Goal: Task Accomplishment & Management: Manage account settings

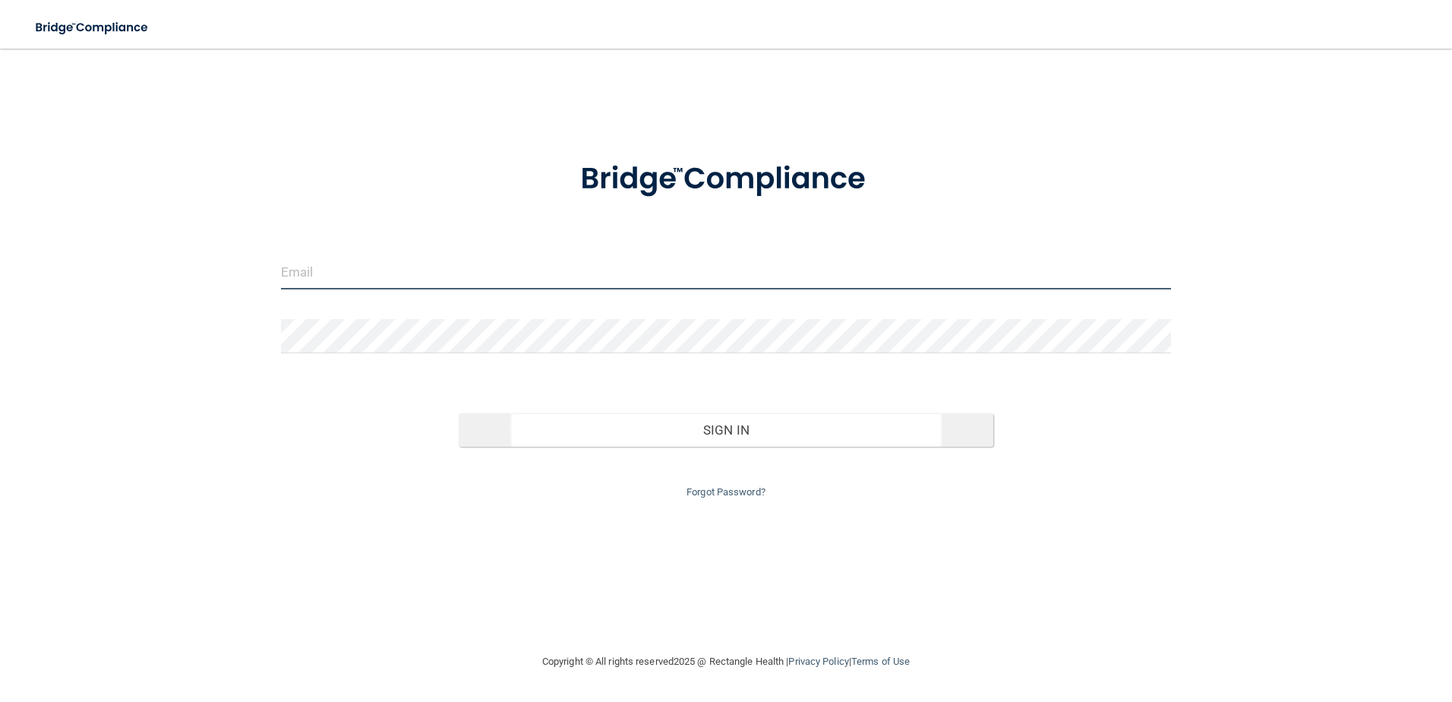
type input "[EMAIL_ADDRESS][DOMAIN_NAME]"
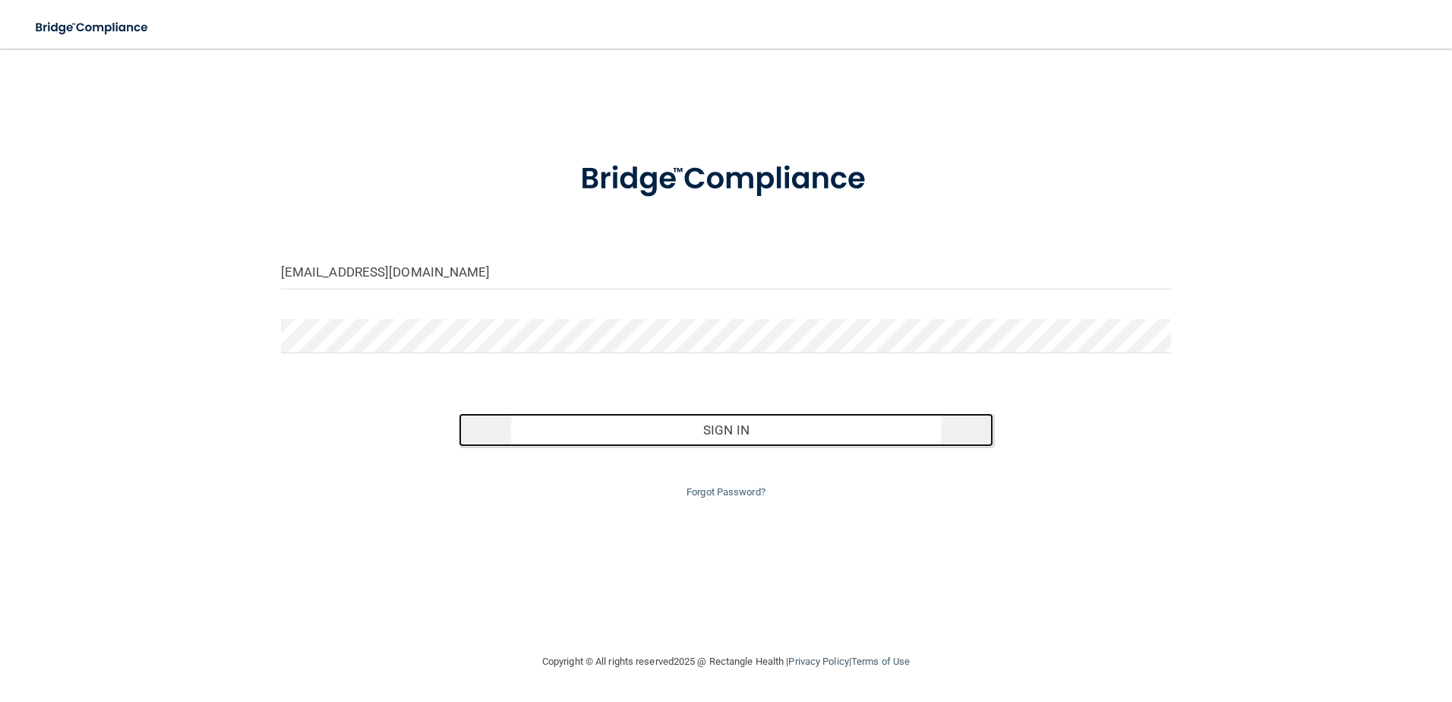
click at [698, 427] on button "Sign In" at bounding box center [726, 429] width 535 height 33
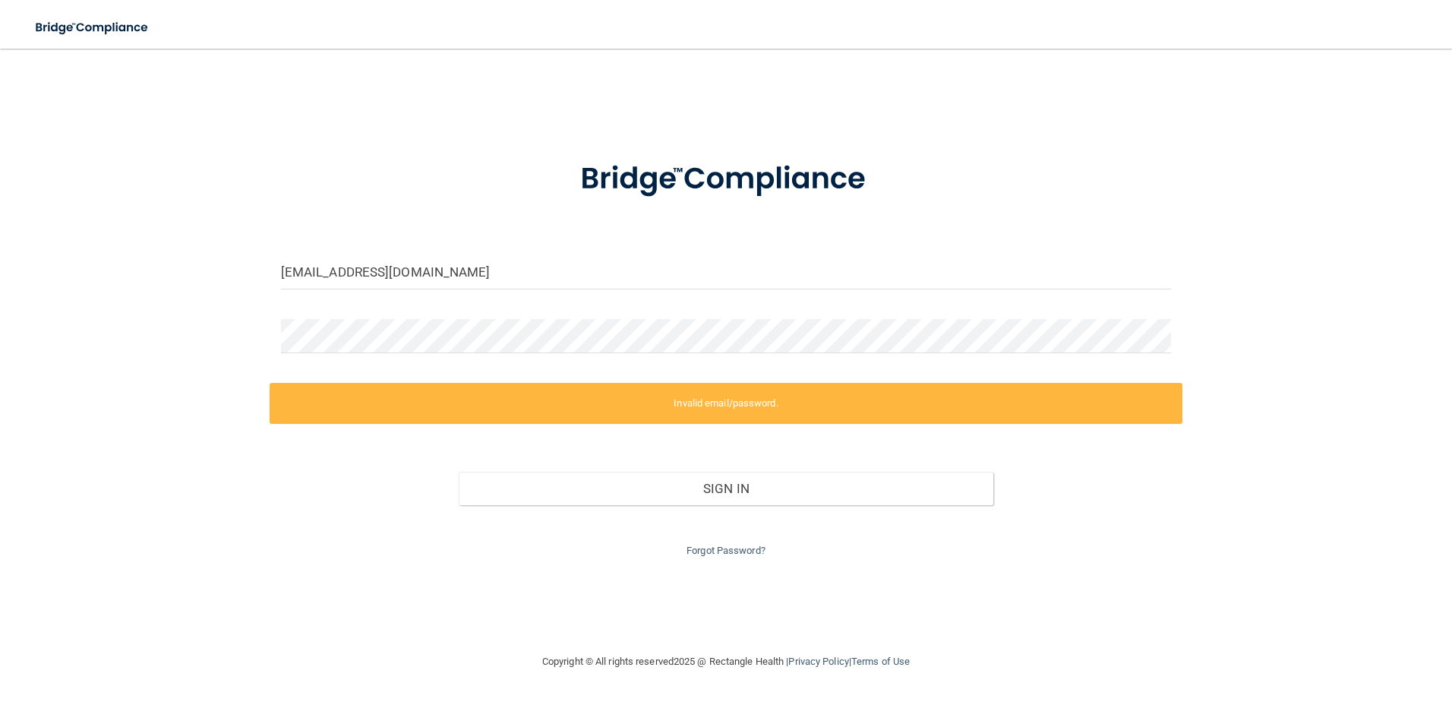
click at [702, 403] on label "Invalid email/password." at bounding box center [727, 403] width 914 height 41
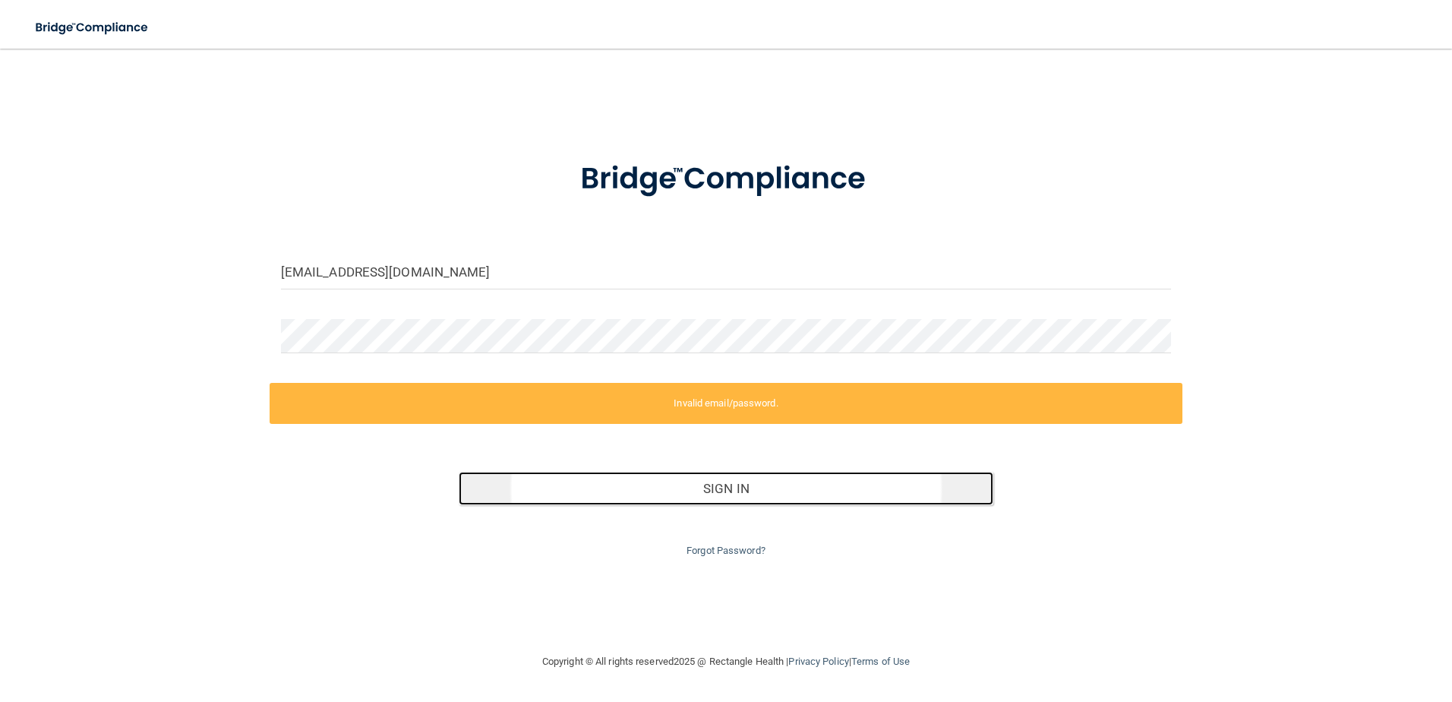
click at [732, 488] on button "Sign In" at bounding box center [726, 488] width 535 height 33
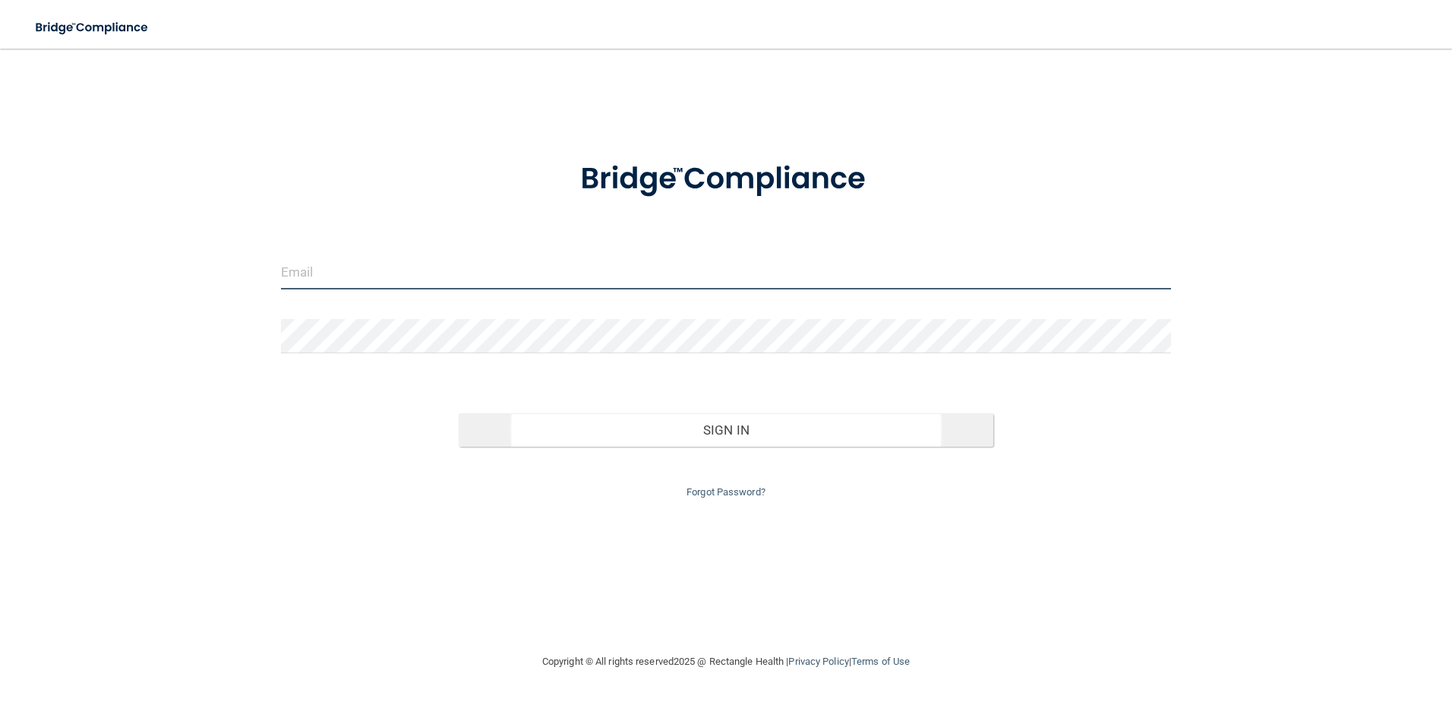
type input "[EMAIL_ADDRESS][DOMAIN_NAME]"
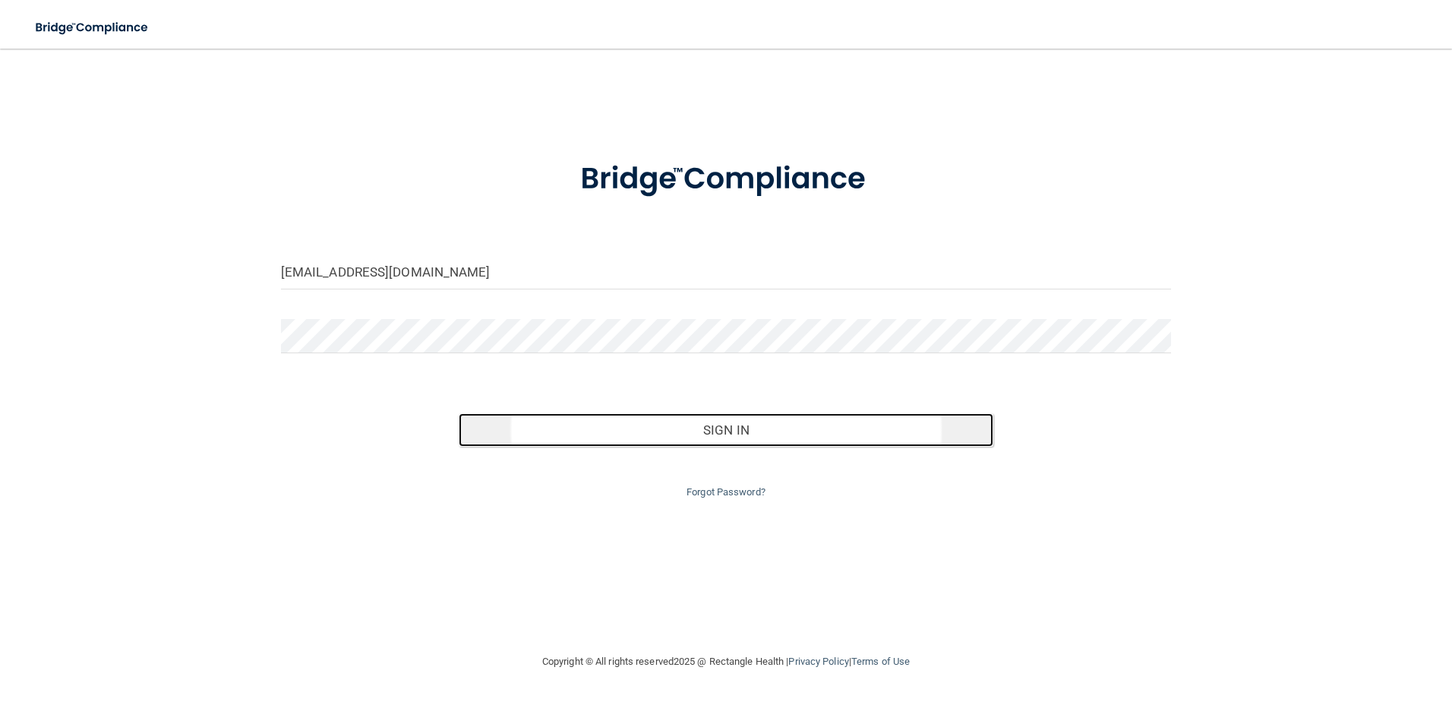
click at [703, 430] on button "Sign In" at bounding box center [726, 429] width 535 height 33
